Goal: Information Seeking & Learning: Find specific page/section

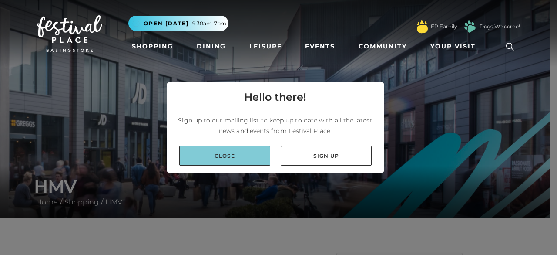
click at [249, 156] on link "Close" at bounding box center [224, 156] width 91 height 20
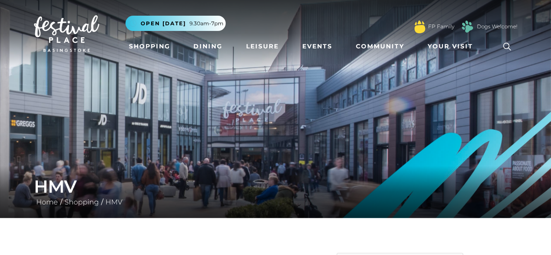
click at [512, 43] on icon at bounding box center [506, 46] width 13 height 13
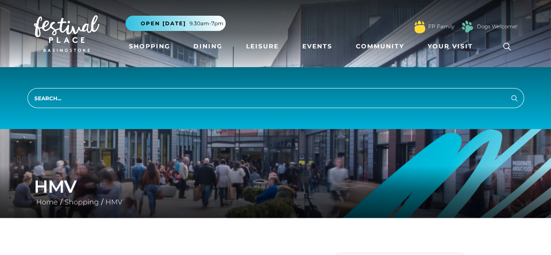
click at [407, 94] on input "search" at bounding box center [275, 98] width 496 height 20
type input "backpacks"
click at [509, 92] on button "Search" at bounding box center [514, 97] width 10 height 11
